Goal: Check status: Check status

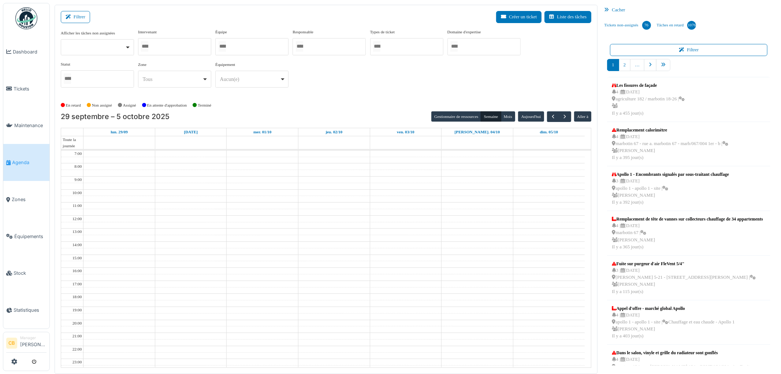
click at [172, 46] on div at bounding box center [174, 46] width 73 height 17
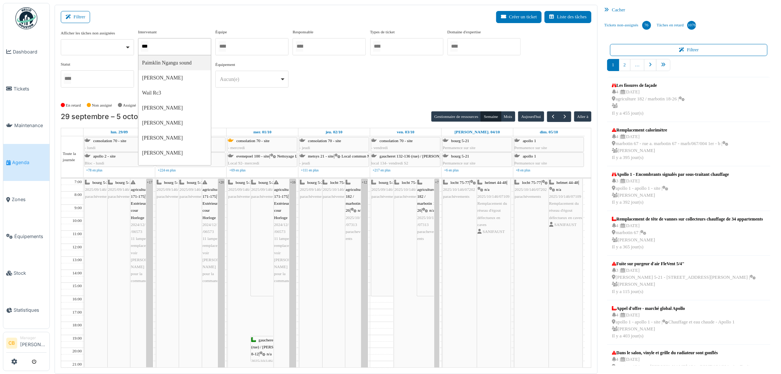
type input "****"
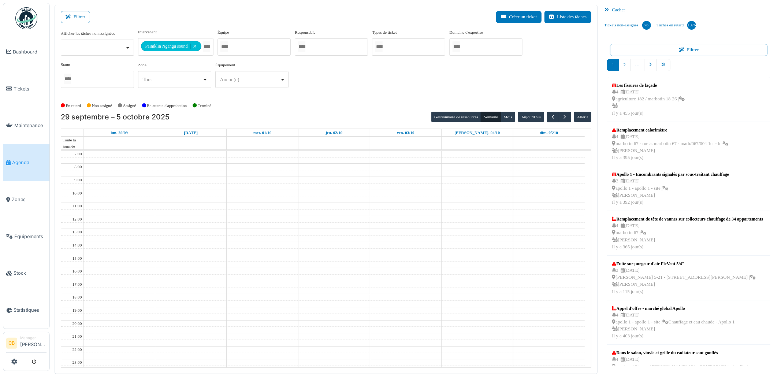
click at [259, 110] on div "En retard Non assigné [GEOGRAPHIC_DATA] En attente d'approbation Terminé" at bounding box center [326, 106] width 531 height 12
click at [488, 116] on button "Semaine" at bounding box center [491, 117] width 20 height 10
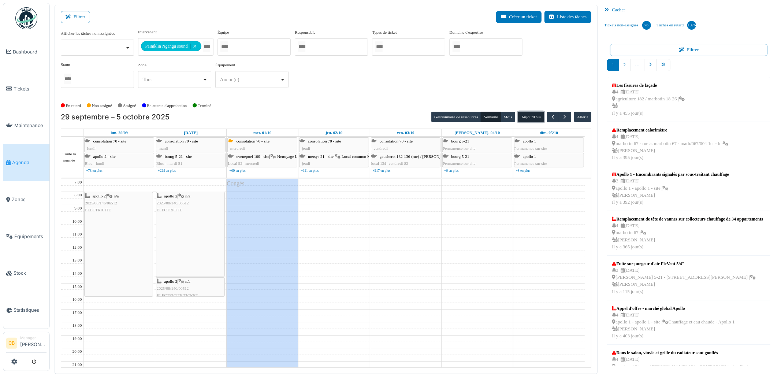
click at [539, 115] on button "Aujourd'hui" at bounding box center [531, 117] width 26 height 10
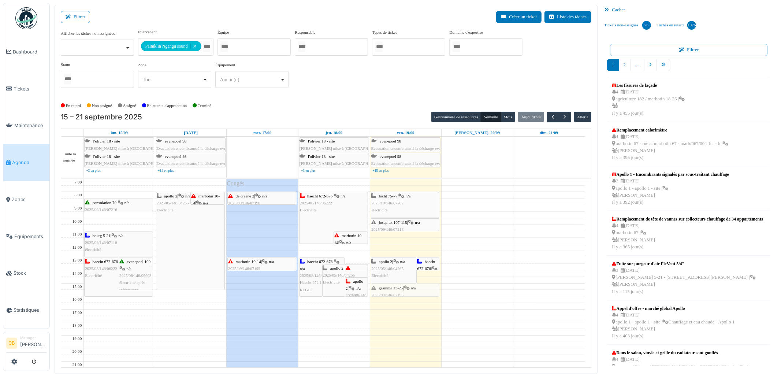
drag, startPoint x: 405, startPoint y: 264, endPoint x: 403, endPoint y: 290, distance: 26.0
click at [403, 290] on div "apollo 2 | n/a 2025/05/146/04265 Electricité gramme 13-25 | n/a 2025/09/146/071…" at bounding box center [405, 289] width 71 height 221
click at [394, 277] on div "apollo 2 | n/a 2025/05/146/04265 Electricité haecht 672-676 | n/a 2025/08/146/0…" at bounding box center [405, 289] width 71 height 221
drag, startPoint x: 398, startPoint y: 286, endPoint x: 398, endPoint y: 282, distance: 4.4
click at [398, 280] on div "apollo 2 | n/a 2025/05/146/04265 Electricité haecht 672-676 | n/a 2025/08/146/0…" at bounding box center [405, 289] width 71 height 221
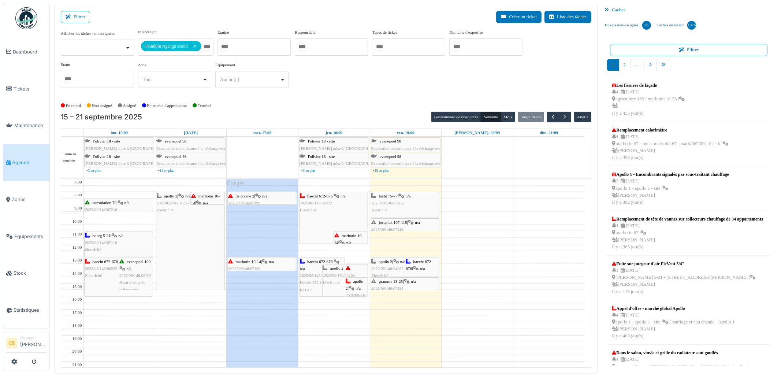
click at [390, 204] on span "2025/10/146/07202" at bounding box center [388, 203] width 32 height 4
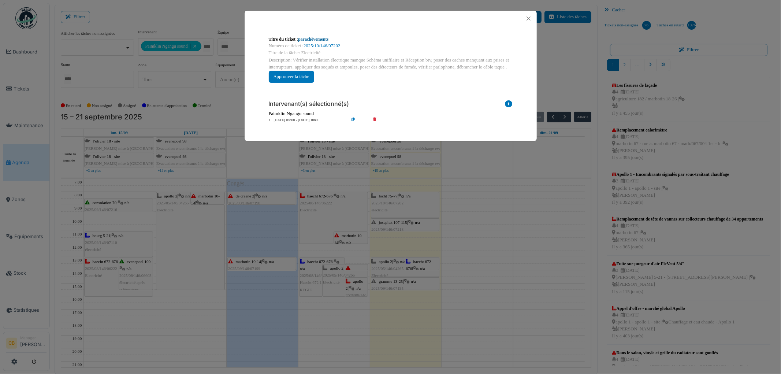
click at [323, 37] on link "parachèvements" at bounding box center [313, 39] width 30 height 5
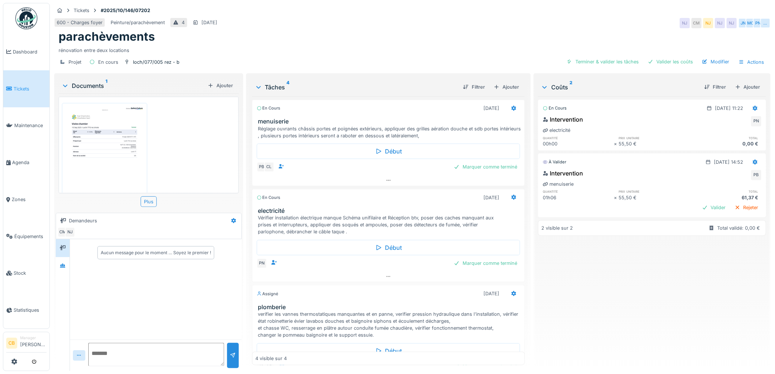
click at [103, 145] on img at bounding box center [105, 162] width 82 height 115
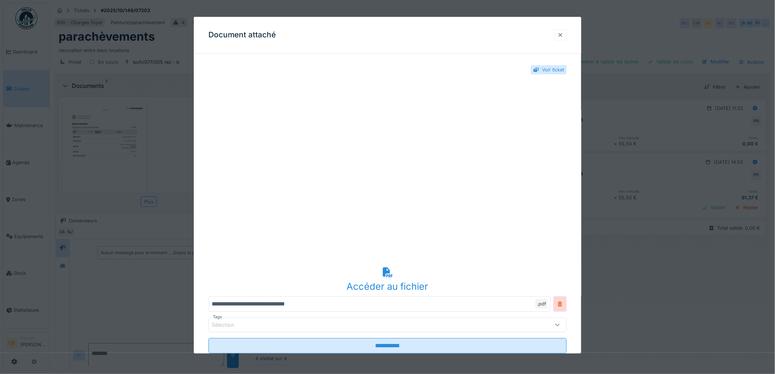
click at [563, 35] on div at bounding box center [560, 34] width 6 height 7
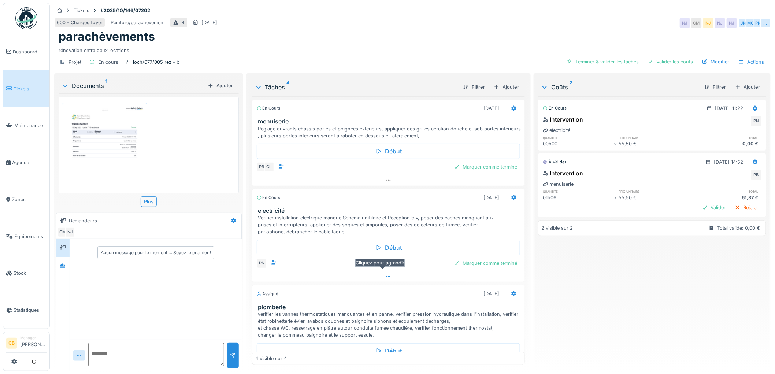
click at [386, 275] on div at bounding box center [388, 276] width 272 height 11
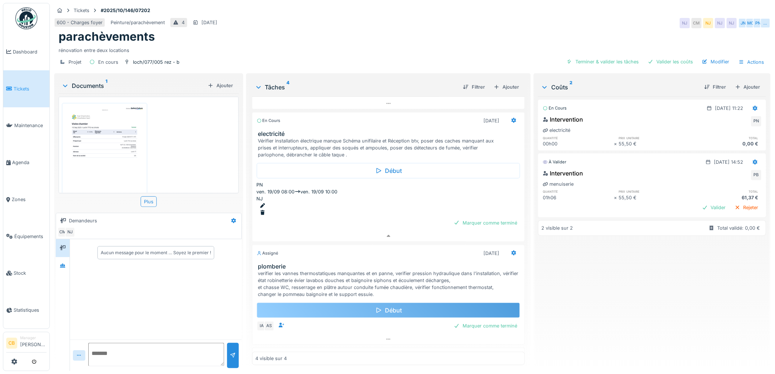
scroll to position [92, 0]
